Goal: Information Seeking & Learning: Learn about a topic

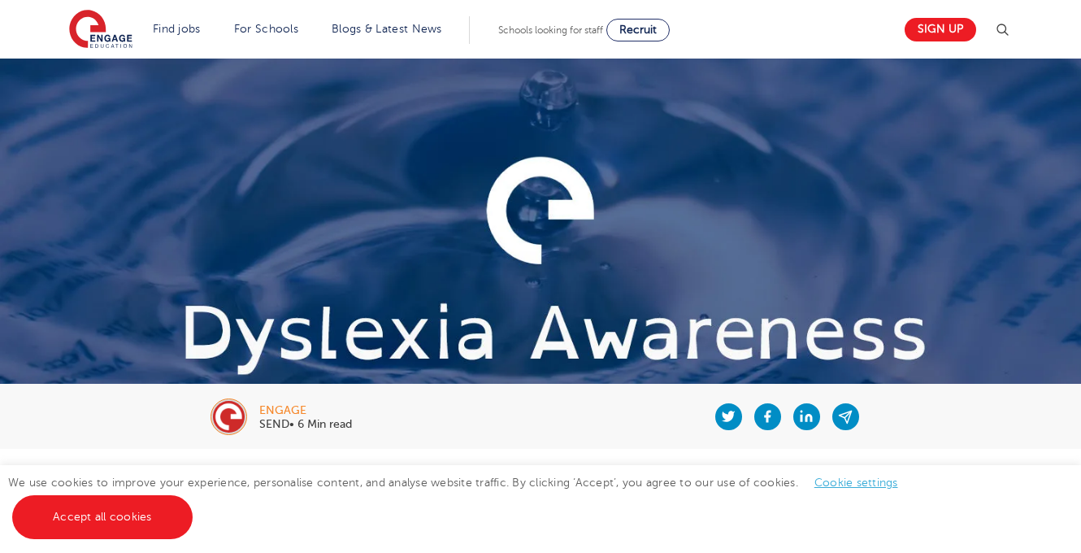
scroll to position [749, 0]
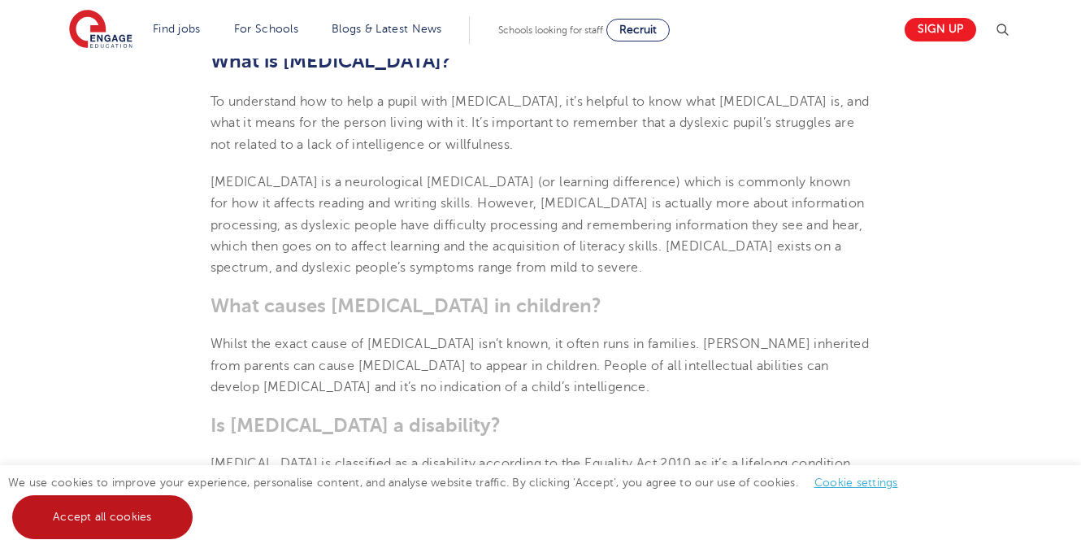
click at [107, 508] on link "Accept all cookies" at bounding box center [102, 517] width 180 height 44
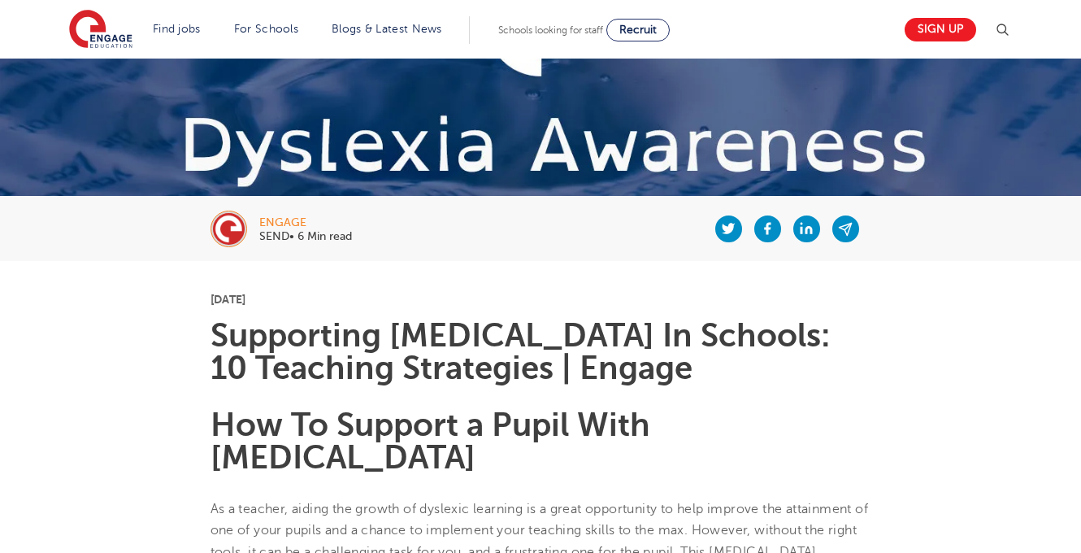
scroll to position [193, 0]
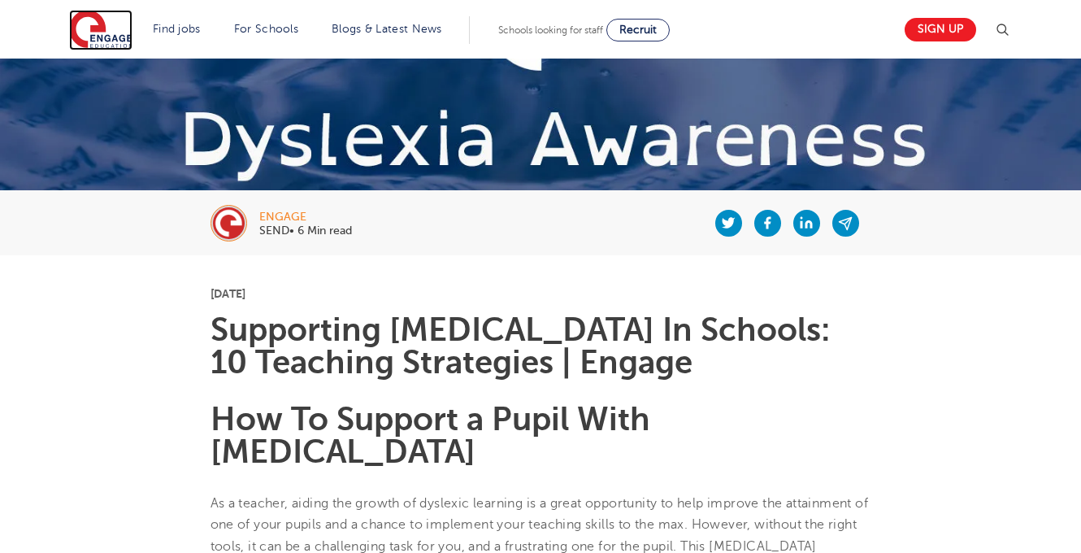
click at [95, 37] on img at bounding box center [100, 30] width 63 height 41
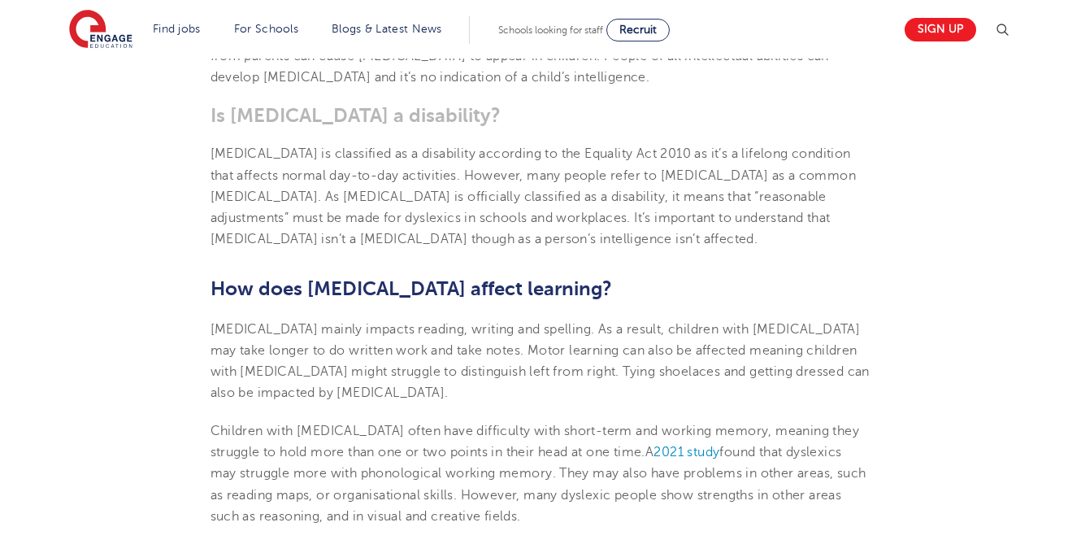
scroll to position [1060, 0]
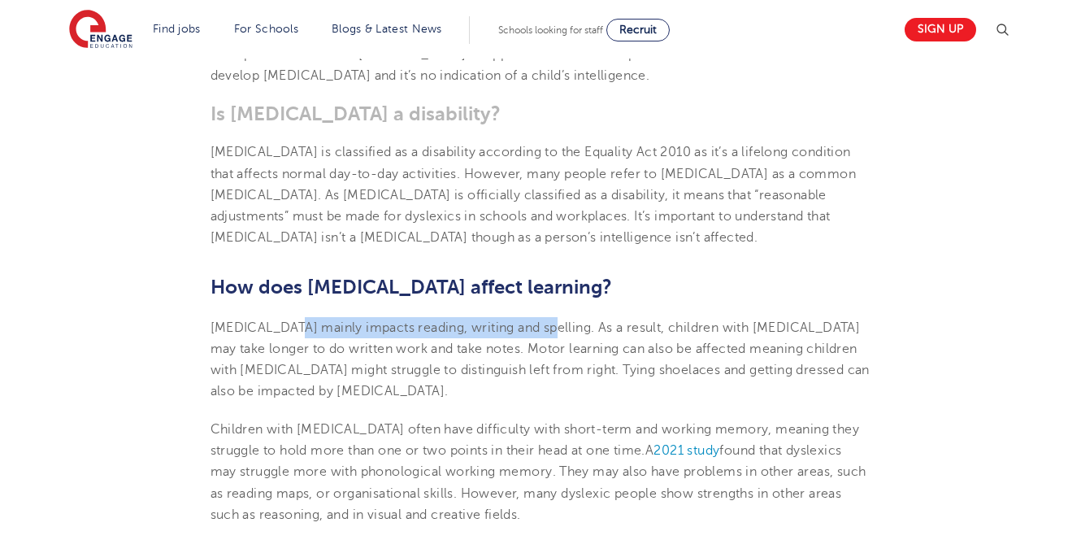
drag, startPoint x: 539, startPoint y: 295, endPoint x: 289, endPoint y: 299, distance: 250.4
click at [289, 320] on span "Dyslexia mainly impacts reading, writing and spelling. As a result, children wi…" at bounding box center [540, 359] width 659 height 79
drag, startPoint x: 522, startPoint y: 439, endPoint x: 329, endPoint y: 439, distance: 192.6
click at [329, 443] on span "found that dyslexics may struggle more with phonological working memory" at bounding box center [527, 461] width 632 height 36
copy span "phonological working memory"
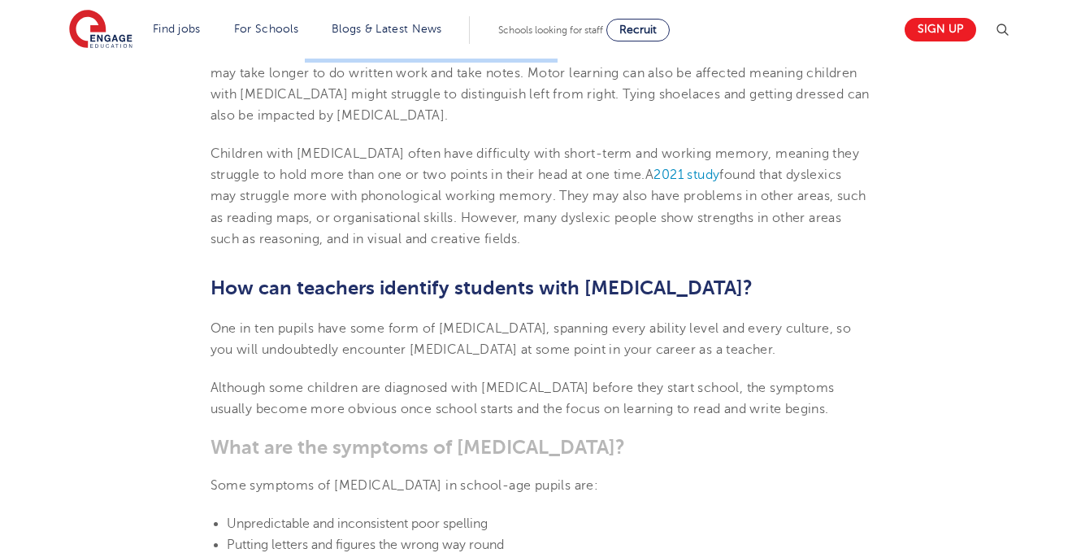
scroll to position [1383, 0]
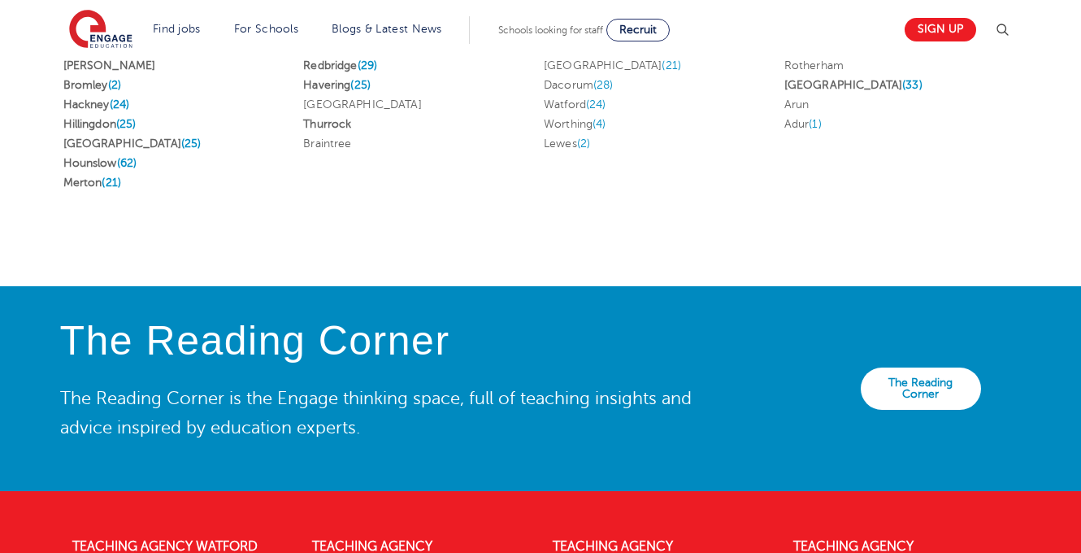
scroll to position [3728, 0]
